Goal: Task Accomplishment & Management: Manage account settings

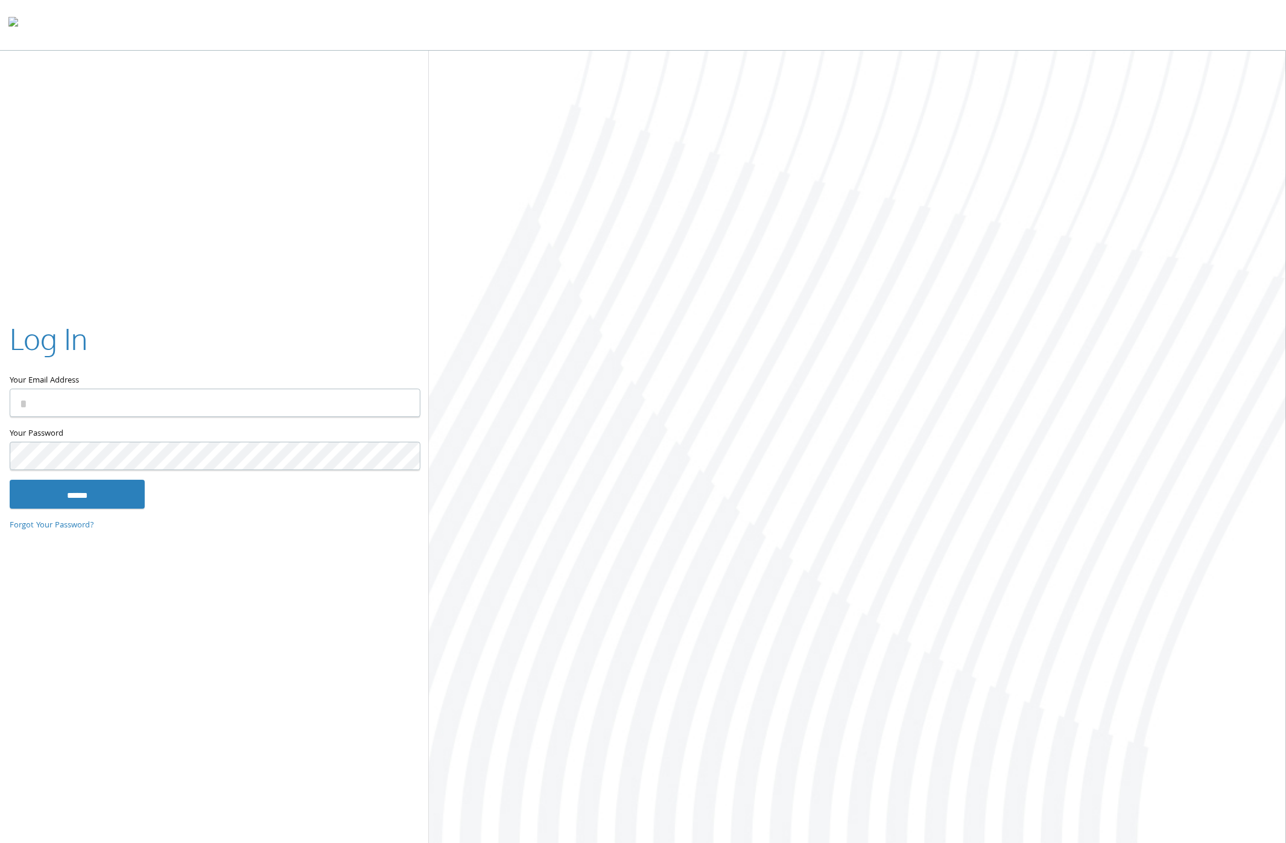
type input "**********"
click at [84, 489] on input "******" at bounding box center [77, 494] width 135 height 29
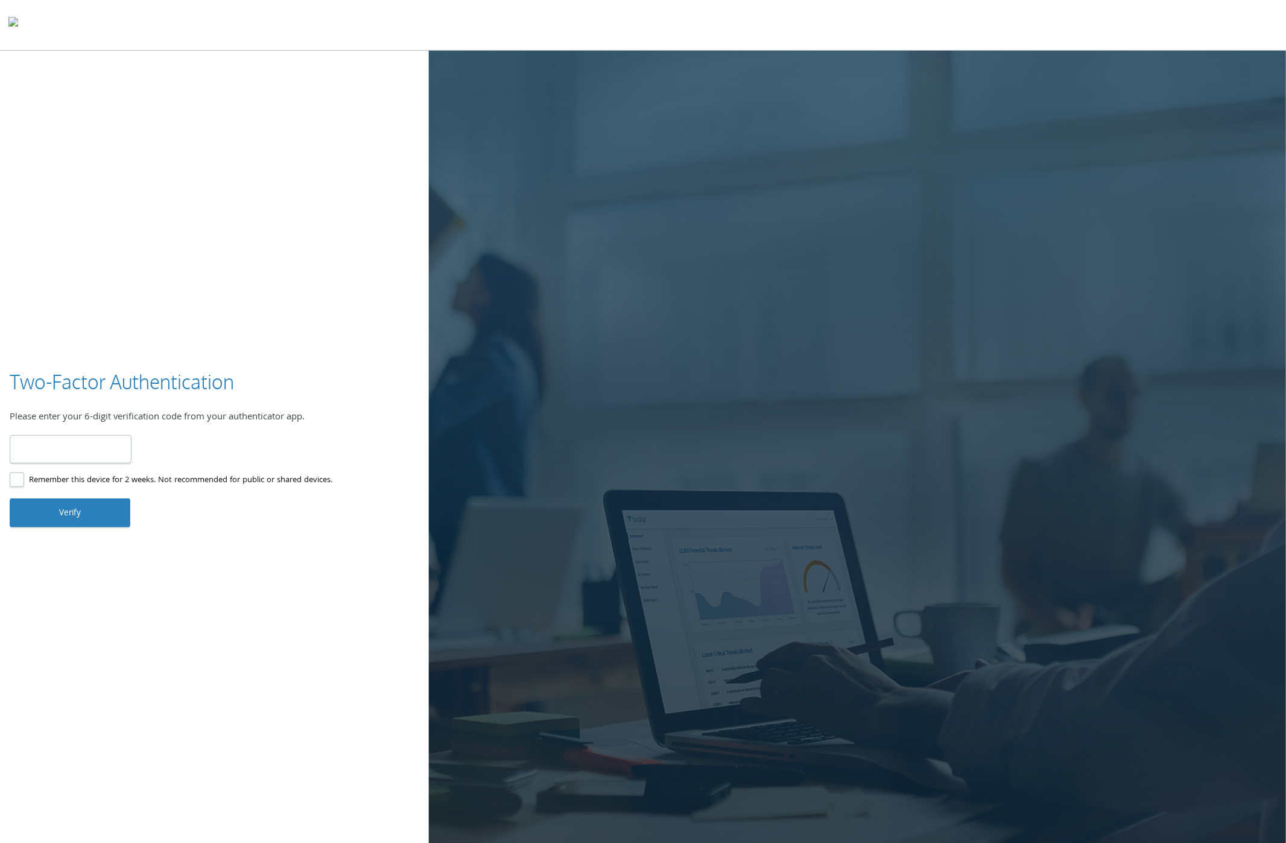
type input "******"
click at [57, 513] on button "Verify" at bounding box center [70, 512] width 121 height 29
